Goal: Information Seeking & Learning: Find specific fact

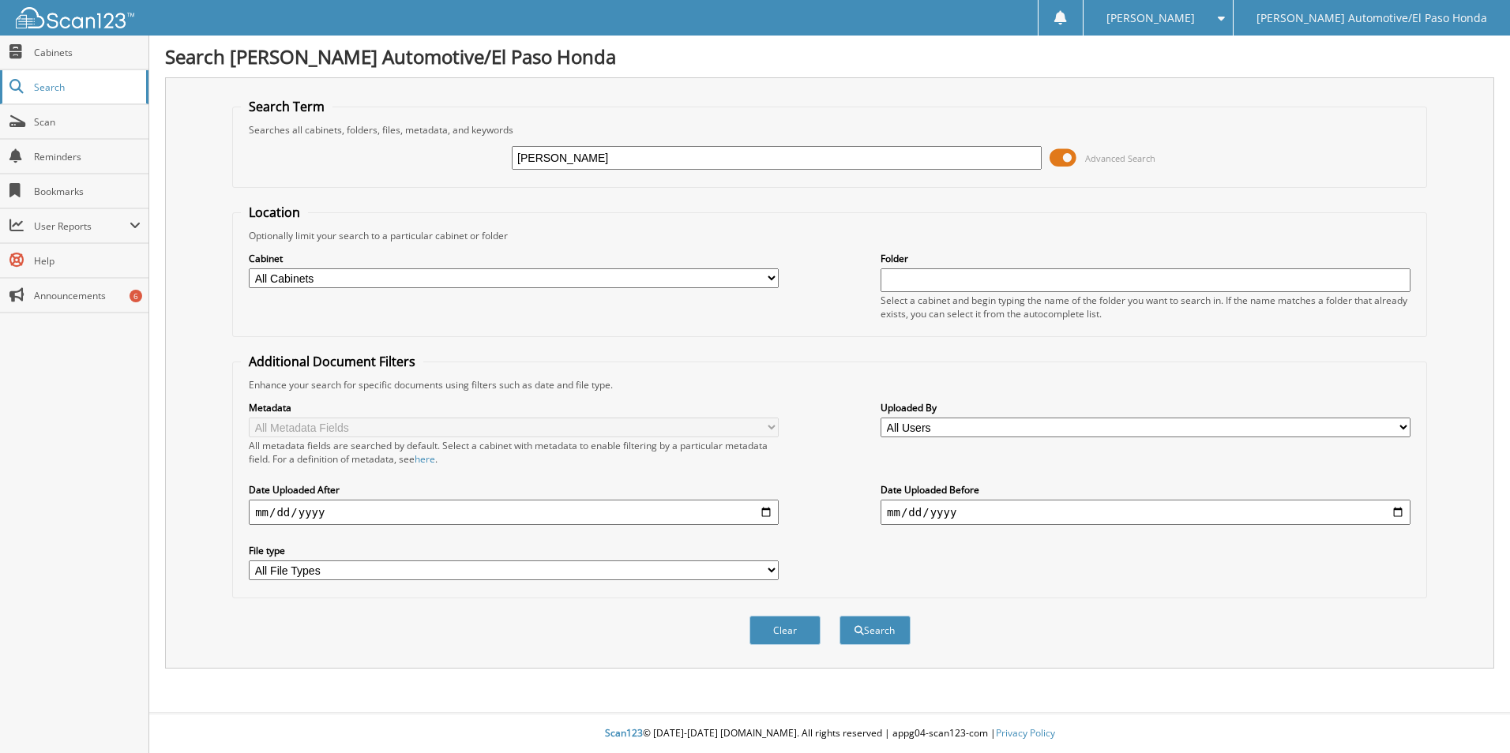
type input "[PERSON_NAME]"
click at [839, 616] on button "Search" at bounding box center [874, 630] width 71 height 29
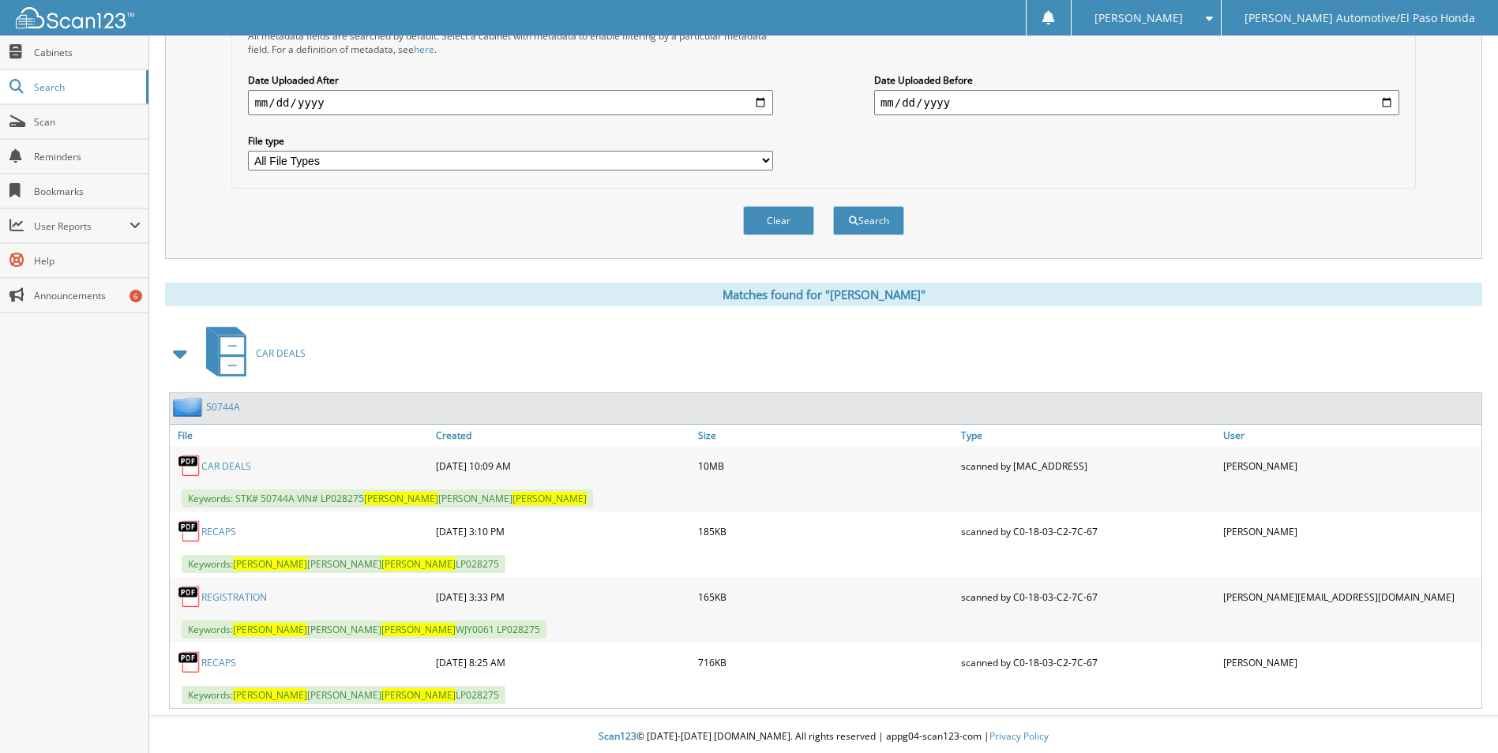
scroll to position [414, 0]
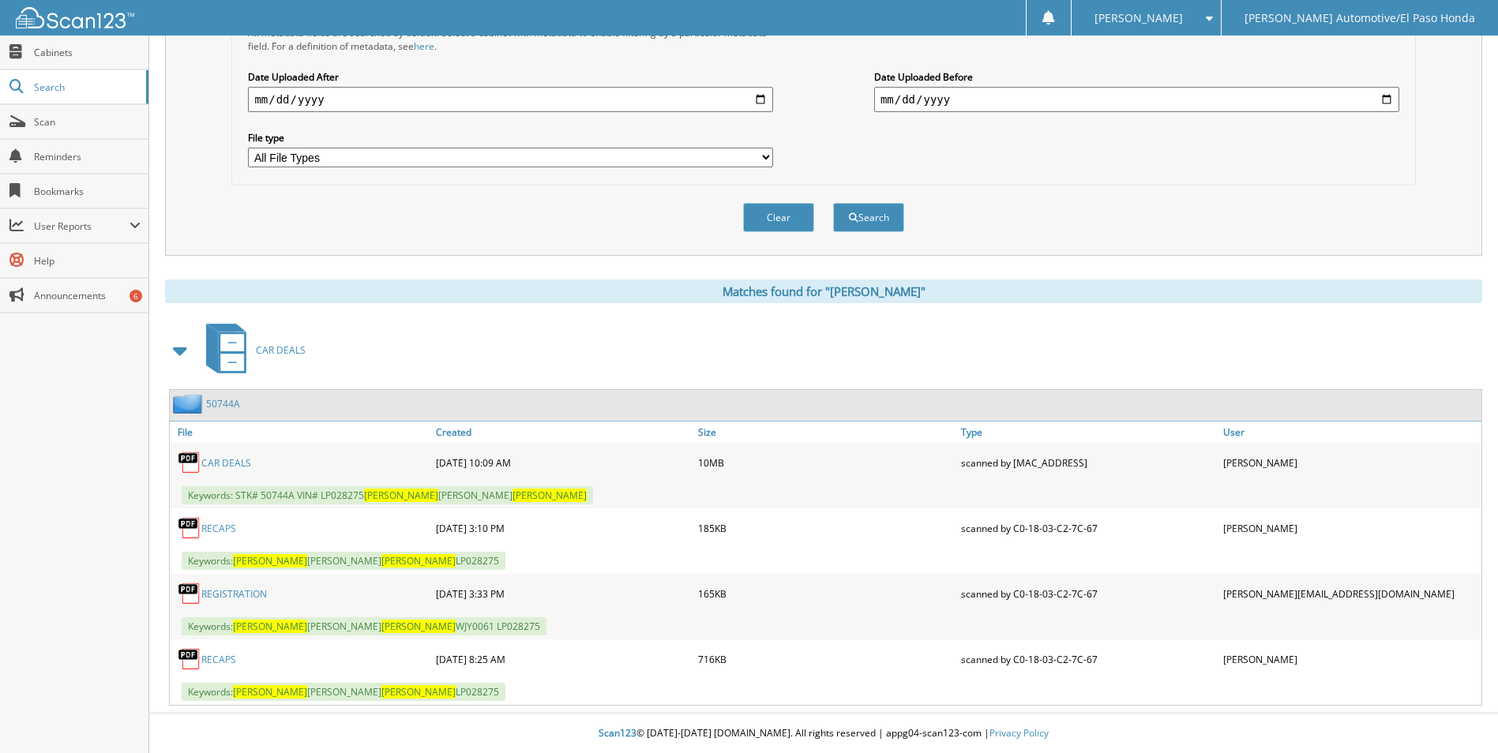
click at [233, 459] on link "CAR DEALS" at bounding box center [226, 462] width 50 height 13
click at [54, 79] on link "Search" at bounding box center [74, 87] width 148 height 34
